Goal: Navigation & Orientation: Find specific page/section

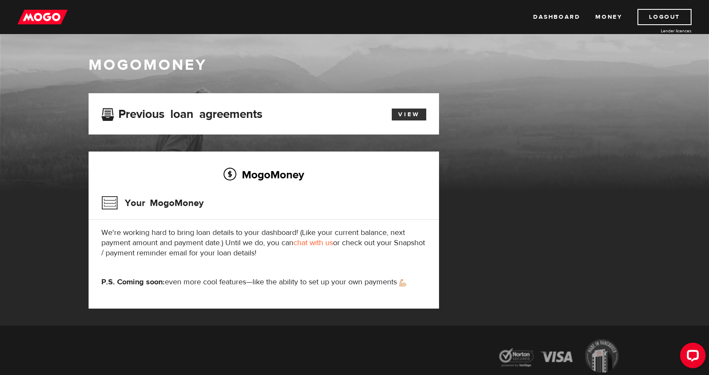
click at [418, 114] on link "View" at bounding box center [409, 115] width 35 height 12
click at [49, 11] on img at bounding box center [42, 17] width 50 height 16
